Goal: Task Accomplishment & Management: Complete application form

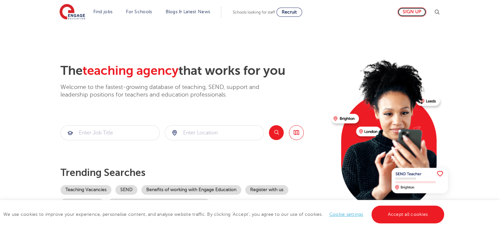
click at [414, 12] on link "Sign up" at bounding box center [412, 12] width 29 height 10
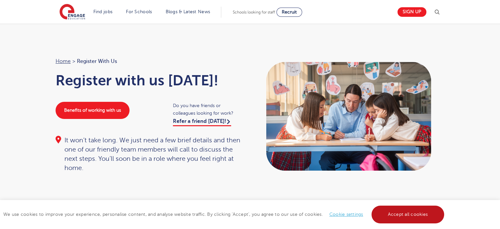
click at [400, 209] on link "Accept all cookies" at bounding box center [408, 214] width 73 height 18
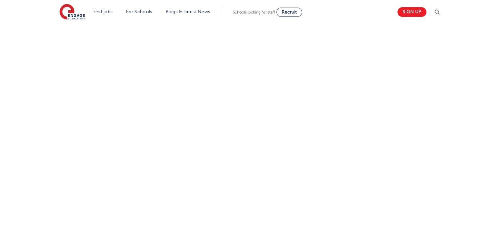
scroll to position [267, 0]
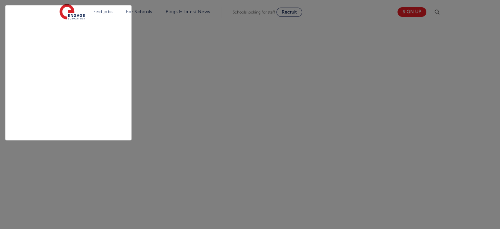
click at [178, 163] on html "Find jobs All vacancies We have one of the UK's largest database. and with hund…" at bounding box center [250, 223] width 500 height 981
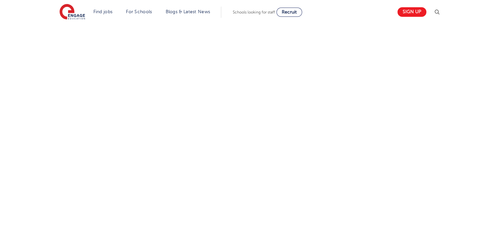
scroll to position [242, 0]
